Goal: Use online tool/utility: Utilize a website feature to perform a specific function

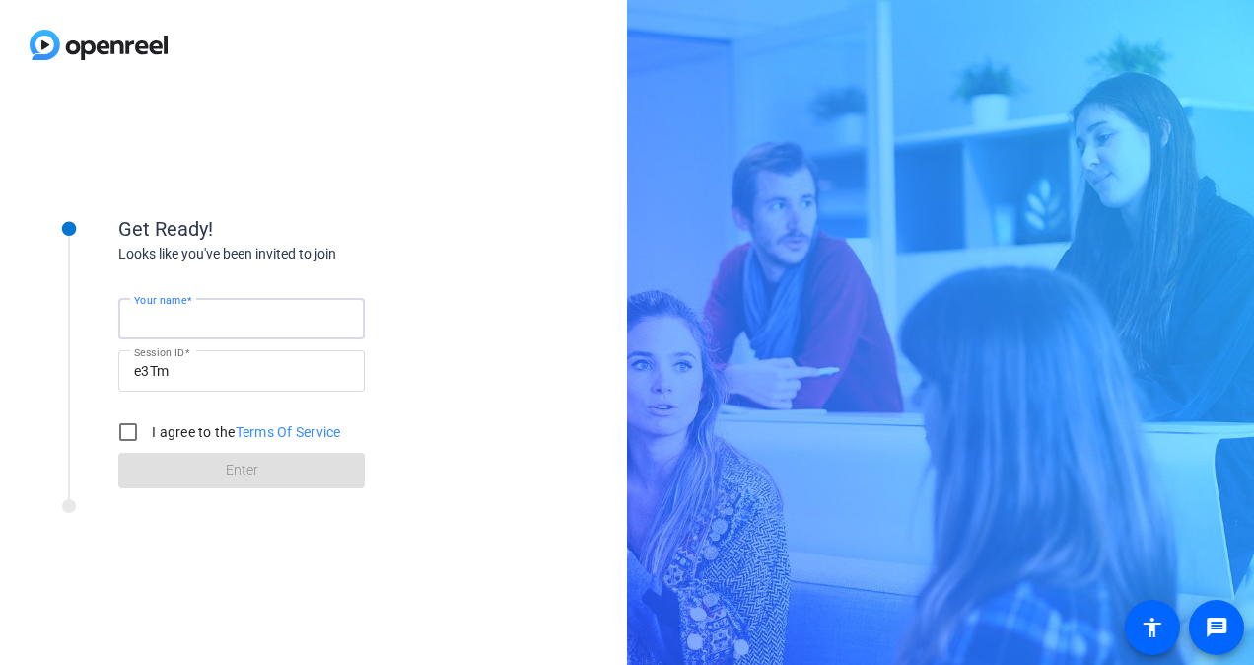
click at [233, 314] on input "Your name" at bounding box center [241, 319] width 215 height 24
type input "[PERSON_NAME]"
click at [126, 434] on input "I agree to the Terms Of Service" at bounding box center [127, 431] width 39 height 39
checkbox input "true"
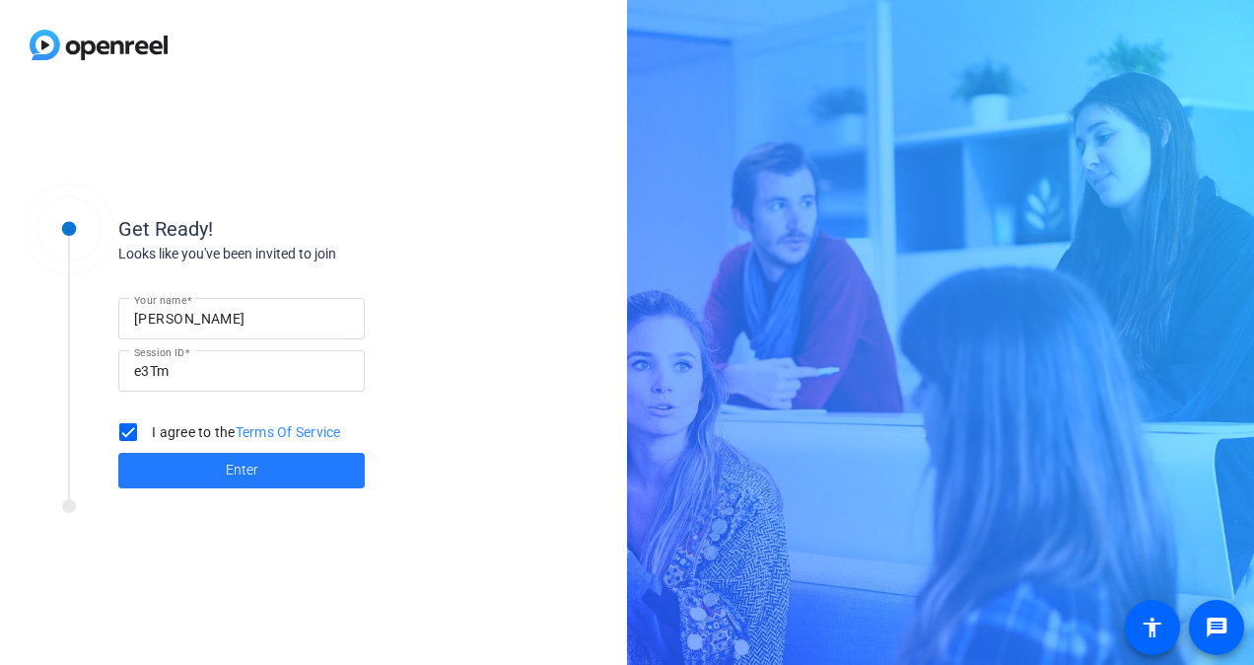
click at [204, 477] on span at bounding box center [241, 470] width 246 height 47
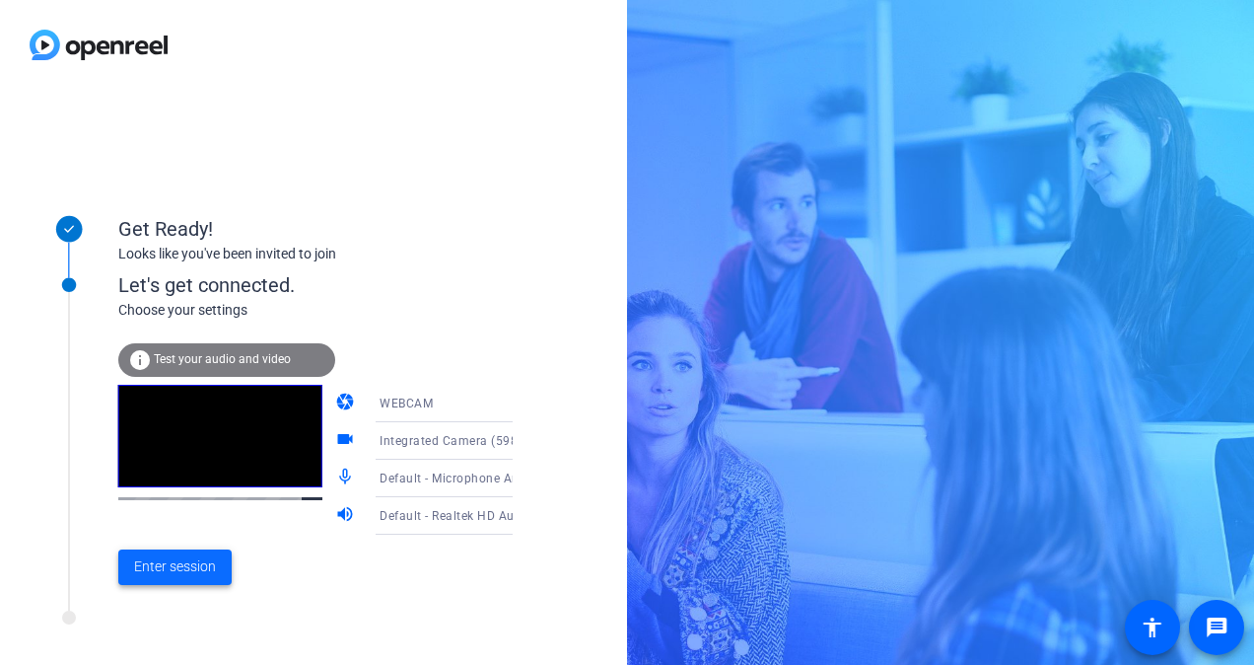
click at [201, 556] on span "Enter session" at bounding box center [175, 566] width 82 height 21
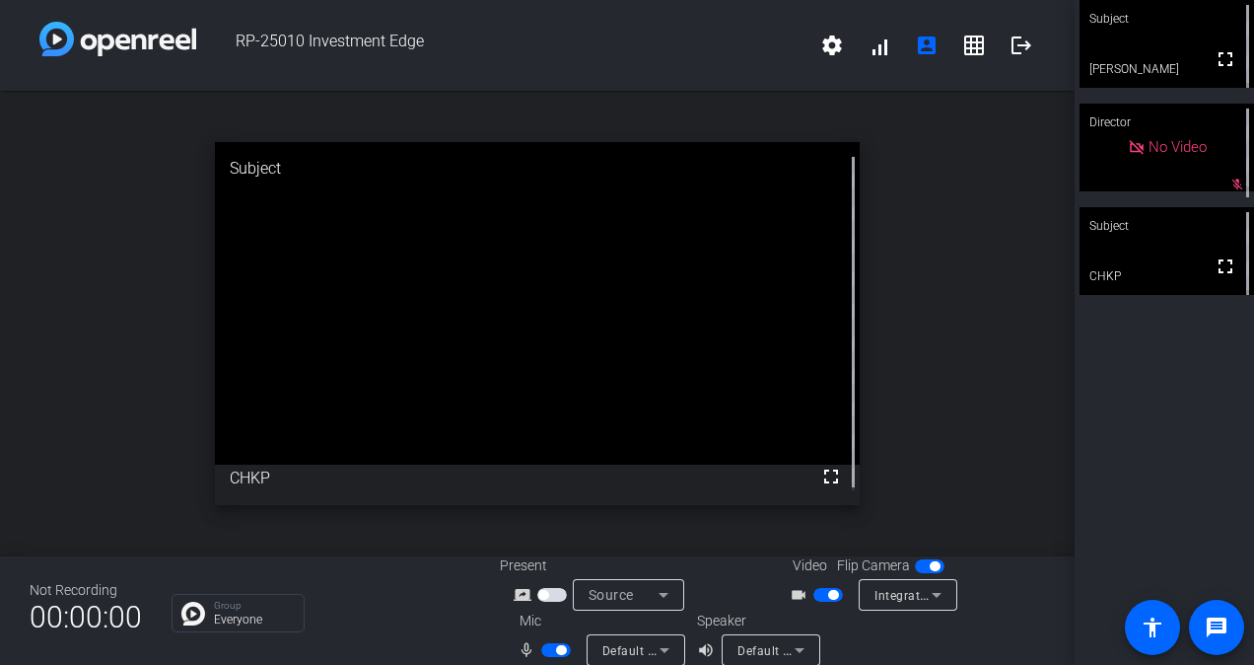
click at [411, 561] on div "Not Recording 00:00:00 Group Everyone Present screen_share_outline Source Video…" at bounding box center [537, 610] width 1075 height 108
click at [961, 238] on div "open_in_new Subject fullscreen CHKP" at bounding box center [537, 323] width 1075 height 465
